Goal: Task Accomplishment & Management: Manage account settings

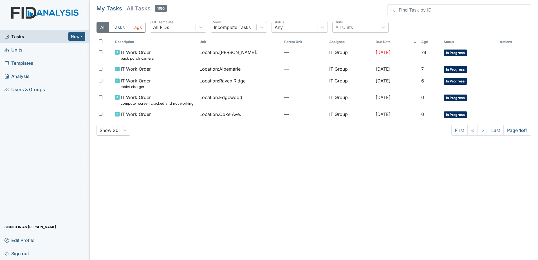
click at [185, 165] on main "My Tasks All Tasks 1180 All Tasks Tags All FIDs FID Template Incomplete Tasks V…" at bounding box center [314, 130] width 448 height 260
drag, startPoint x: 207, startPoint y: 196, endPoint x: 204, endPoint y: 198, distance: 3.4
click at [207, 196] on main "My Tasks All Tasks 1180 All Tasks Tags All FIDs FID Template Incomplete Tasks V…" at bounding box center [314, 130] width 448 height 260
click at [198, 165] on main "My Tasks All Tasks 1180 All Tasks Tags All FIDs FID Template Incomplete Tasks V…" at bounding box center [314, 130] width 448 height 260
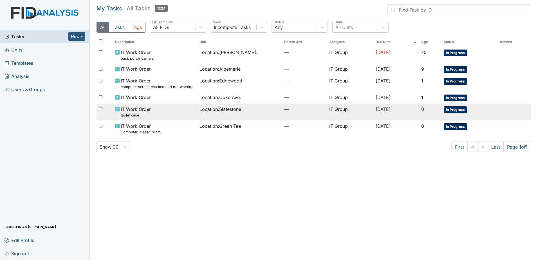
click at [199, 109] on span "Location : Slatestone" at bounding box center [220, 109] width 42 height 7
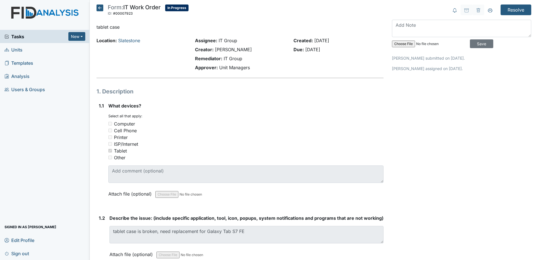
click at [100, 8] on icon at bounding box center [100, 8] width 7 height 7
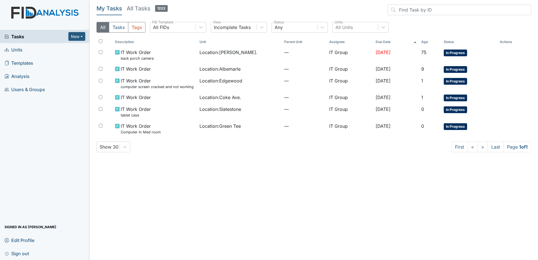
click at [210, 181] on main "My Tasks All Tasks 1222 All Tasks Tags All FIDs FID Template Incomplete Tasks V…" at bounding box center [314, 130] width 448 height 260
click at [360, 201] on main "My Tasks All Tasks 1222 All Tasks Tags All FIDs FID Template Incomplete Tasks V…" at bounding box center [314, 130] width 448 height 260
click at [440, 170] on main "My Tasks All Tasks 1222 All Tasks Tags All FIDs FID Template Incomplete Tasks V…" at bounding box center [314, 130] width 448 height 260
click at [315, 200] on main "My Tasks All Tasks 1222 All Tasks Tags All FIDs FID Template Incomplete Tasks V…" at bounding box center [314, 130] width 448 height 260
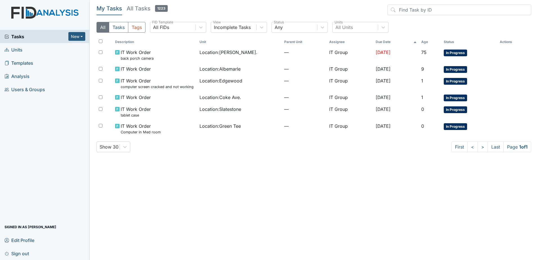
click at [147, 148] on div "Show 30 First < > Last Page 1 of 1" at bounding box center [314, 147] width 435 height 11
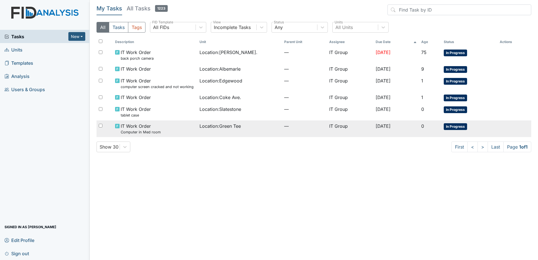
click at [171, 129] on div "IT Work Order Computer in Med room" at bounding box center [155, 129] width 80 height 12
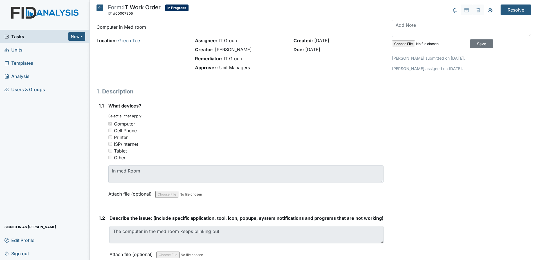
click at [97, 8] on icon at bounding box center [100, 8] width 7 height 7
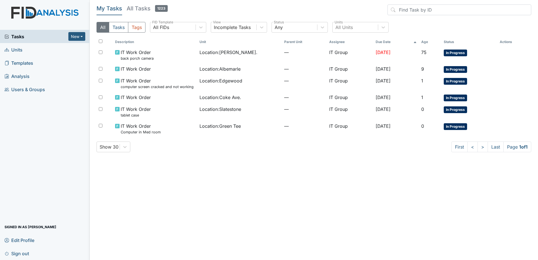
click at [276, 164] on main "My Tasks All Tasks 1223 All Tasks Tags All FIDs FID Template Incomplete Tasks V…" at bounding box center [314, 130] width 448 height 260
